Goal: Find specific page/section: Find specific page/section

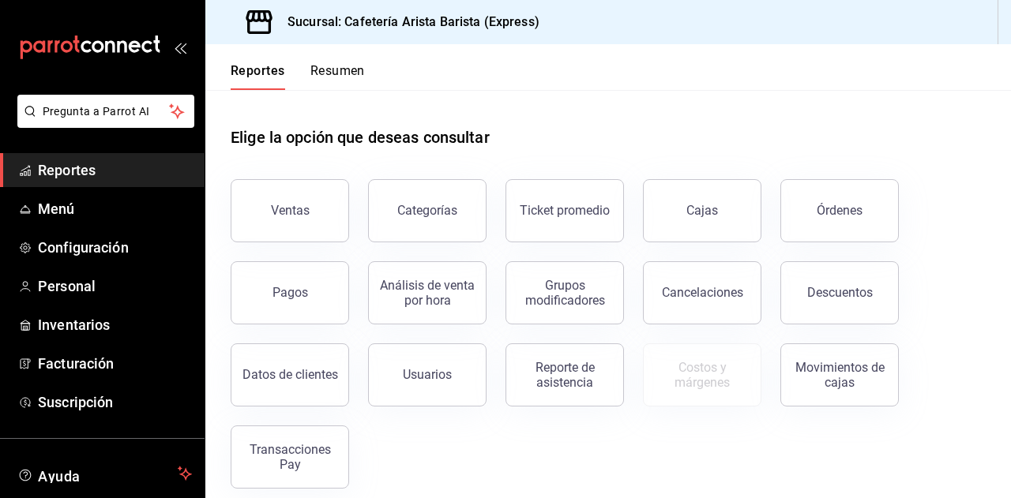
click at [328, 69] on button "Resumen" at bounding box center [337, 76] width 54 height 27
click at [323, 71] on button "Resumen" at bounding box center [337, 76] width 54 height 27
